Goal: Task Accomplishment & Management: Use online tool/utility

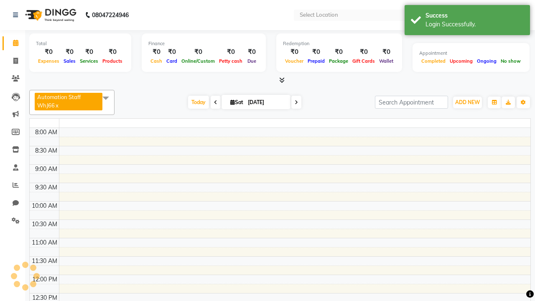
select select "en"
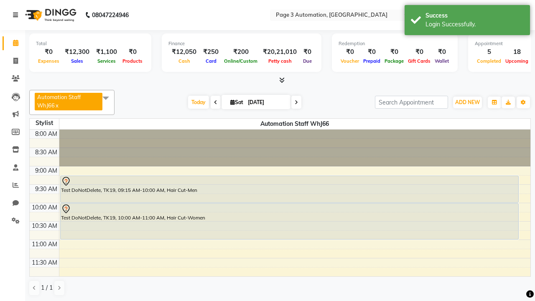
click at [17, 15] on icon at bounding box center [15, 15] width 5 height 6
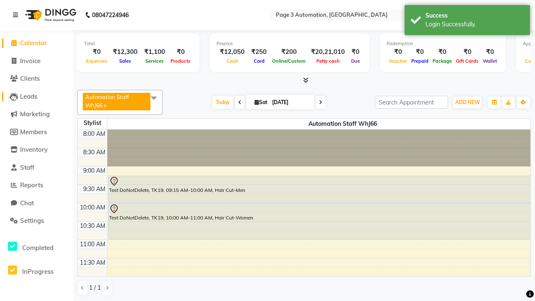
click at [36, 96] on span "Leads" at bounding box center [28, 96] width 17 height 8
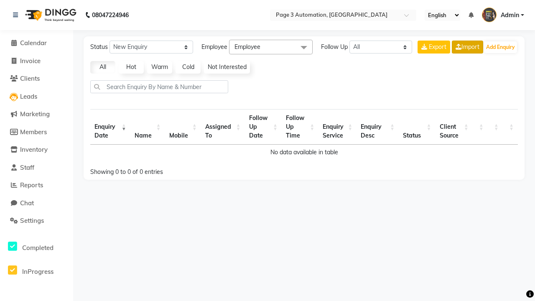
click at [466, 47] on link "Import" at bounding box center [467, 47] width 31 height 13
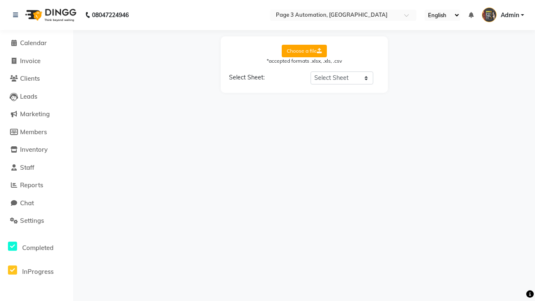
select select "Sheet1"
select select "Name"
select select "Mobile Number"
select select "Date"
select select "DD-MM-YYYY"
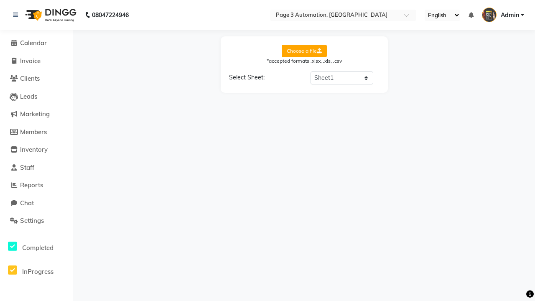
select select "Description"
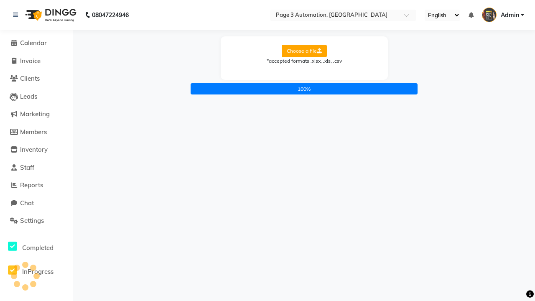
scroll to position [0, 0]
click at [17, 15] on icon at bounding box center [15, 15] width 5 height 6
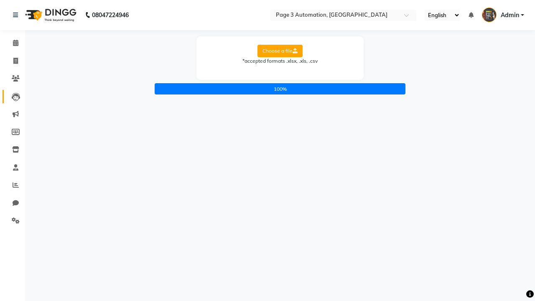
click at [13, 96] on icon at bounding box center [16, 97] width 8 height 8
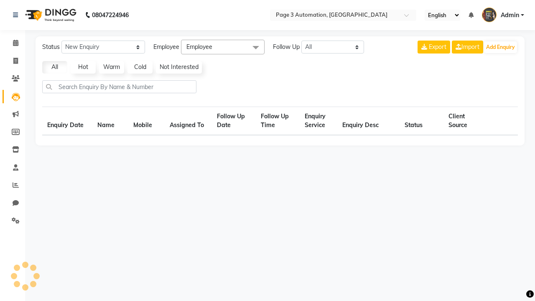
select select "10"
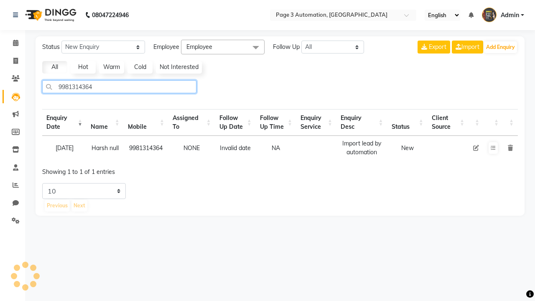
type input "9981314364"
